Goal: Task Accomplishment & Management: Manage account settings

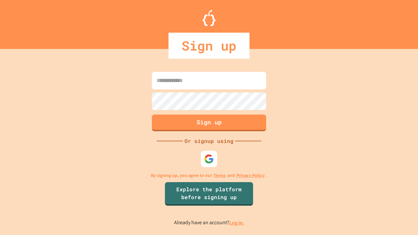
click at [237, 223] on link "Log in." at bounding box center [236, 222] width 15 height 7
